Goal: Task Accomplishment & Management: Manage account settings

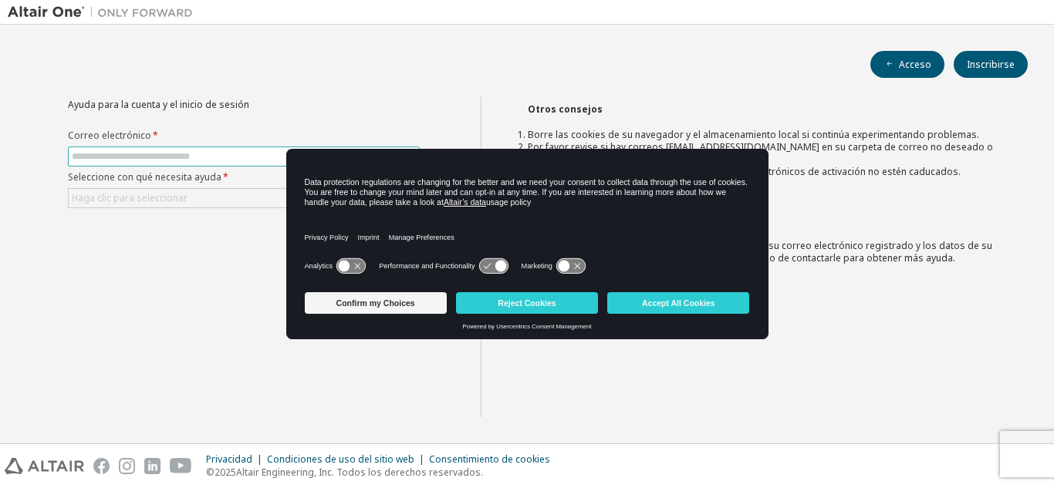
drag, startPoint x: 0, startPoint y: 0, endPoint x: 283, endPoint y: 155, distance: 322.8
click at [283, 155] on input "text" at bounding box center [244, 156] width 344 height 12
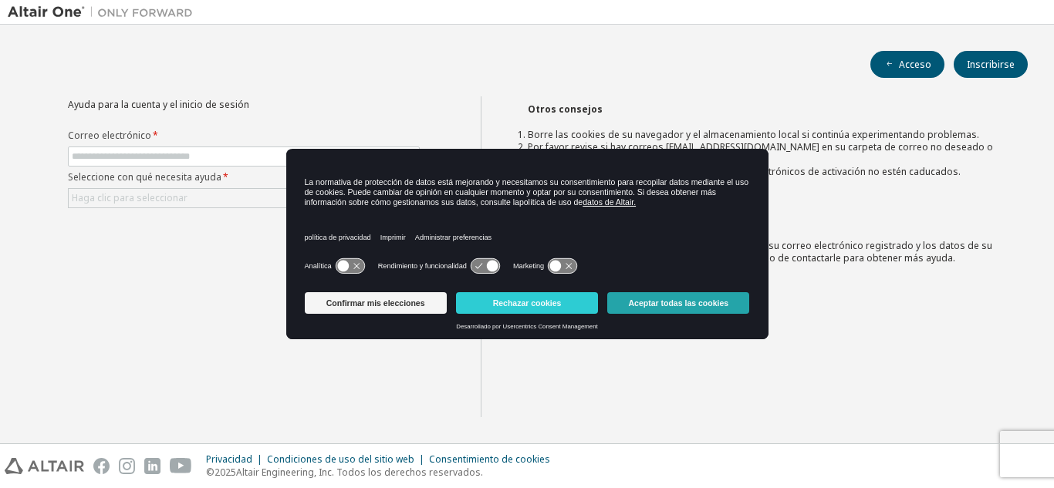
click at [654, 300] on font "Aceptar todas las cookies" at bounding box center [679, 303] width 100 height 9
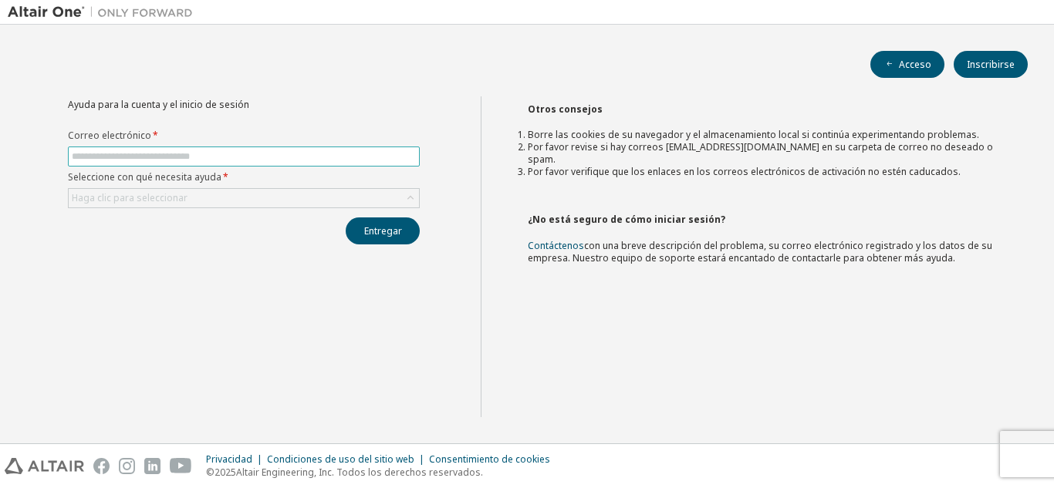
click at [393, 154] on input "text" at bounding box center [244, 156] width 344 height 12
type input "**********"
click at [376, 201] on div "Haga clic para seleccionar" at bounding box center [244, 198] width 350 height 19
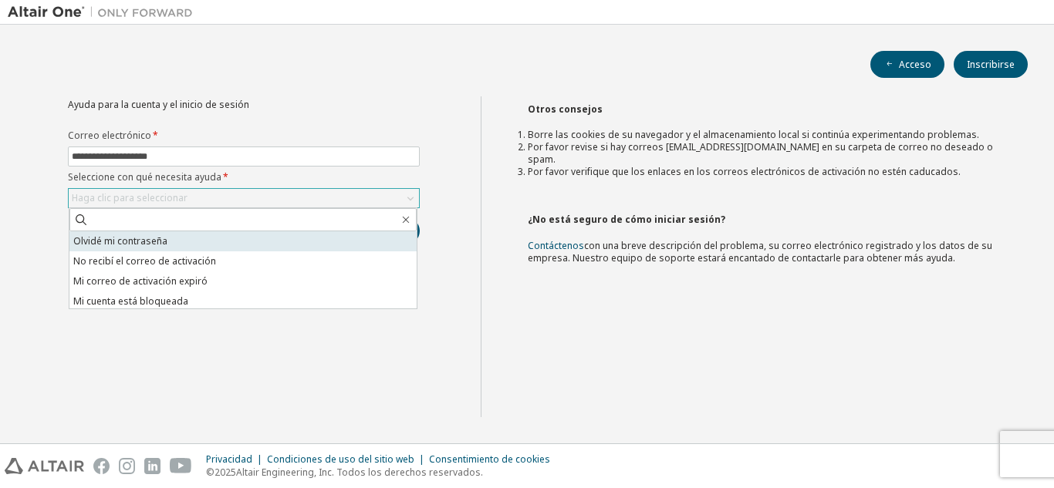
click at [348, 243] on li "Olvidé mi contraseña" at bounding box center [242, 241] width 347 height 20
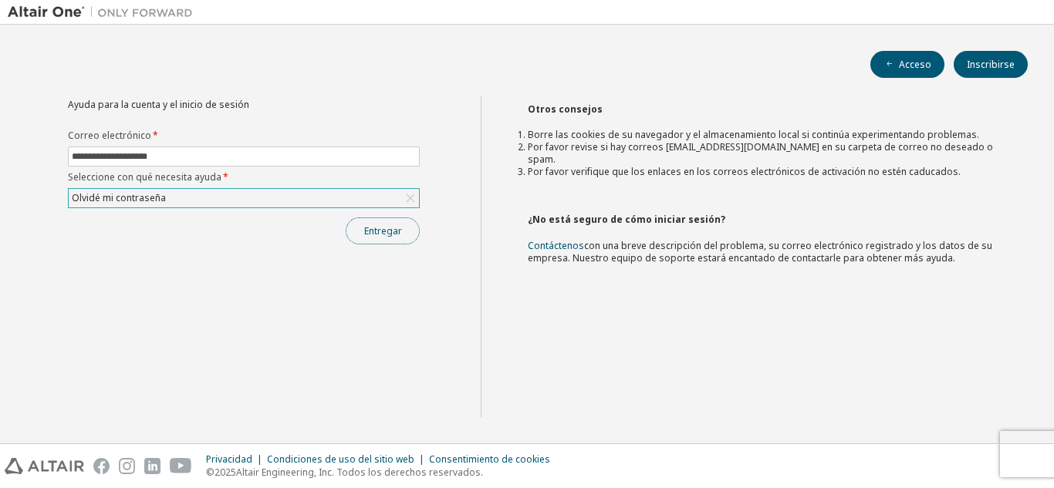
click at [383, 228] on font "Entregar" at bounding box center [383, 230] width 38 height 13
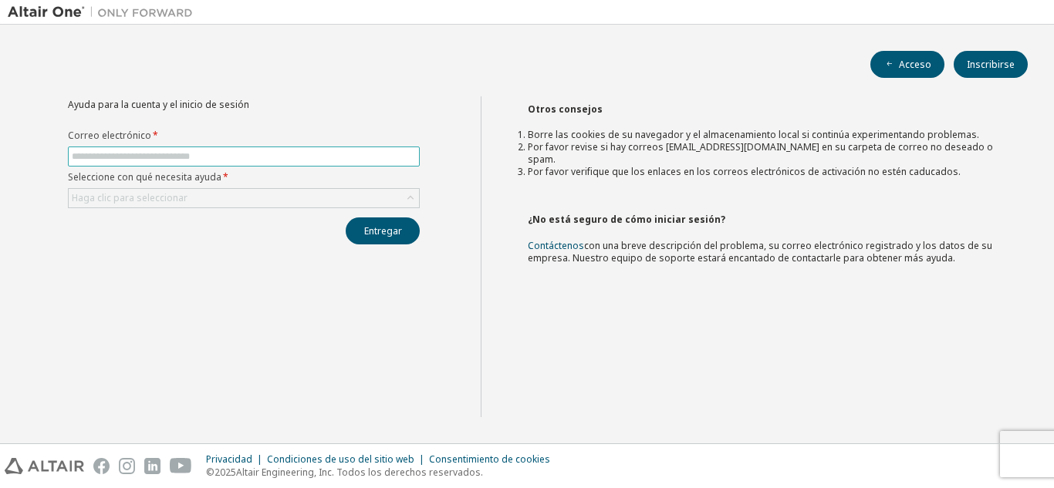
click at [166, 150] on input "text" at bounding box center [244, 156] width 344 height 12
type input "**********"
click at [206, 197] on div "Haga clic para seleccionar" at bounding box center [244, 198] width 350 height 19
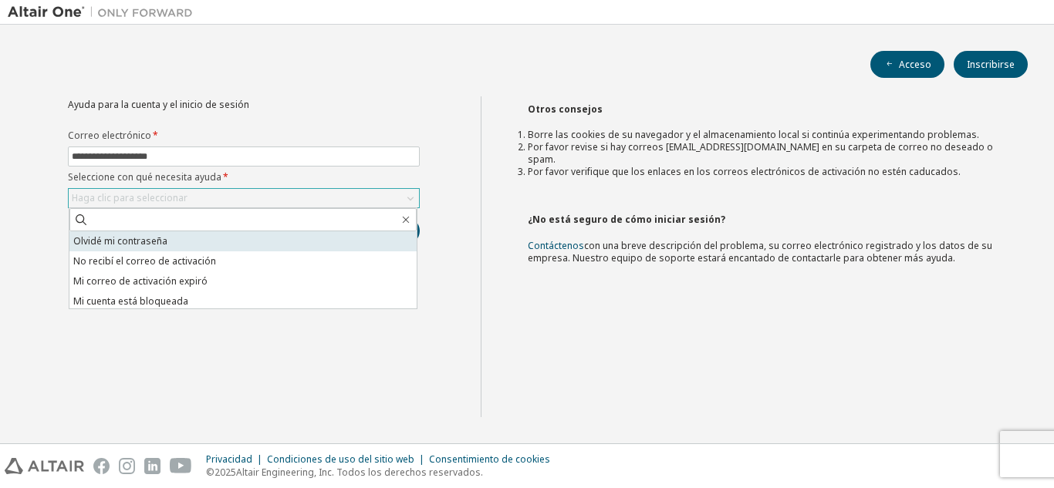
click at [209, 244] on li "Olvidé mi contraseña" at bounding box center [242, 241] width 347 height 20
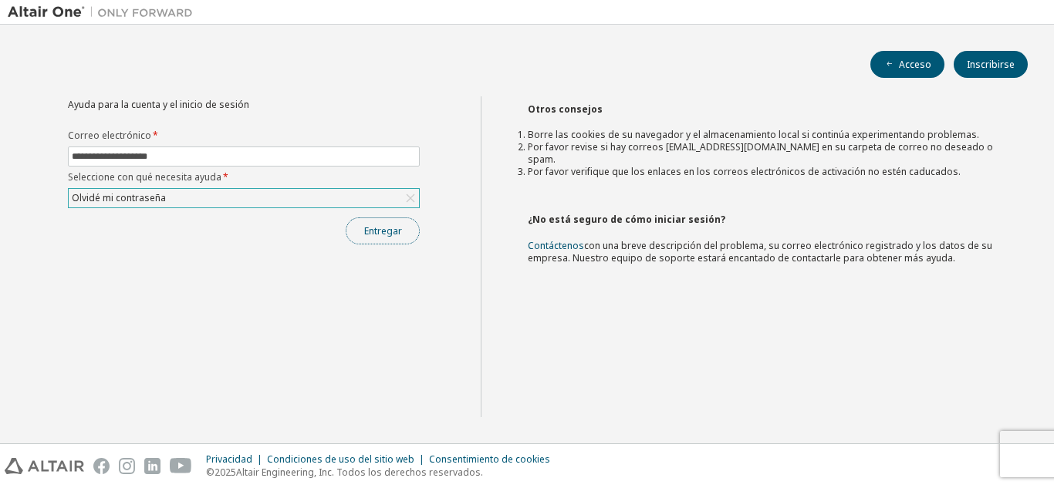
click at [383, 226] on font "Entregar" at bounding box center [383, 230] width 38 height 13
